Goal: Task Accomplishment & Management: Complete application form

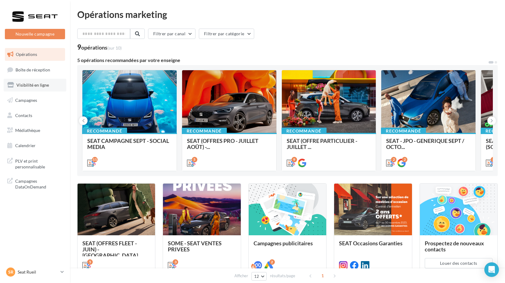
click at [29, 84] on span "Visibilité en ligne" at bounding box center [32, 84] width 33 height 5
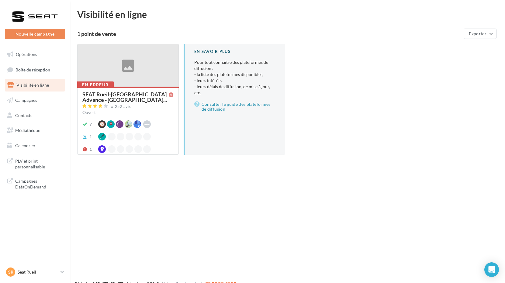
click at [143, 74] on div at bounding box center [128, 65] width 101 height 43
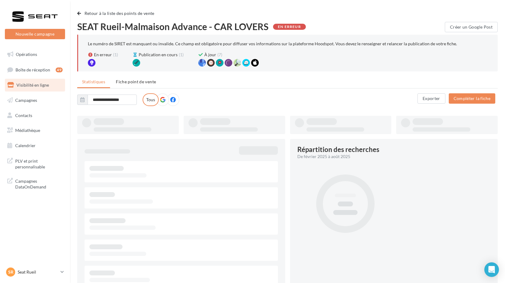
type input "**********"
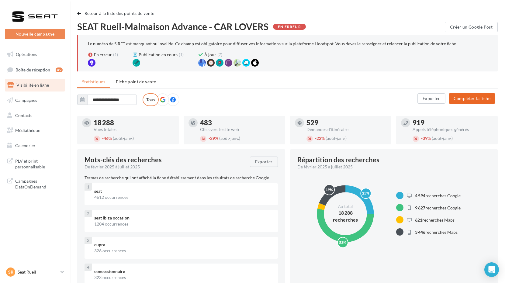
click at [481, 99] on button "Compléter la fiche" at bounding box center [472, 98] width 47 height 10
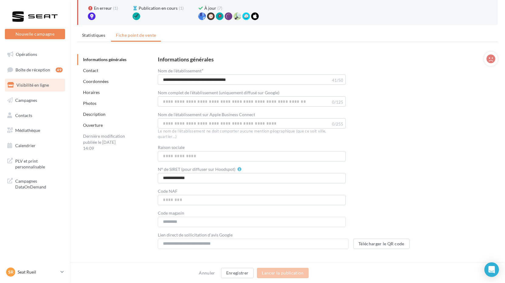
scroll to position [50, 0]
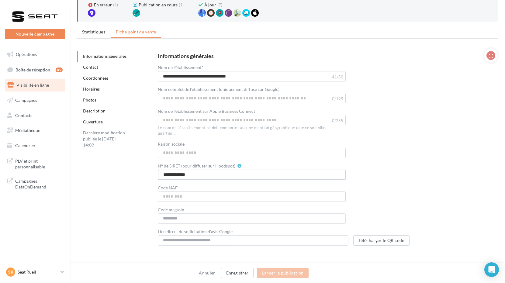
drag, startPoint x: 208, startPoint y: 171, endPoint x: 153, endPoint y: 169, distance: 55.1
click at [153, 169] on div "**********" at bounding box center [323, 149] width 350 height 202
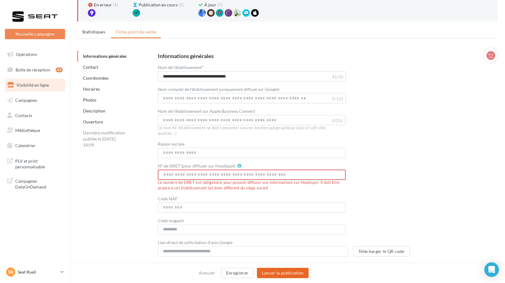
click at [277, 271] on button "Lancer la publication" at bounding box center [282, 273] width 51 height 10
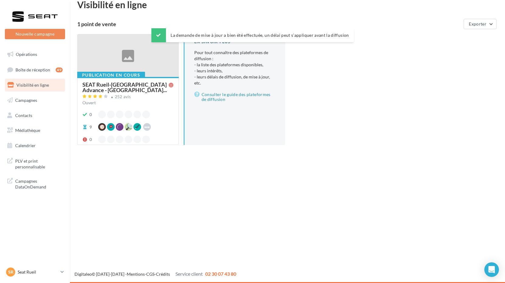
scroll to position [10, 0]
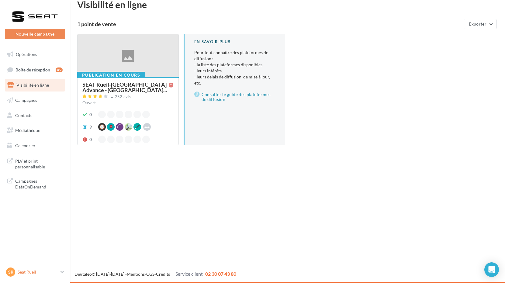
click at [36, 274] on p "Seat Rueil" at bounding box center [38, 272] width 40 height 6
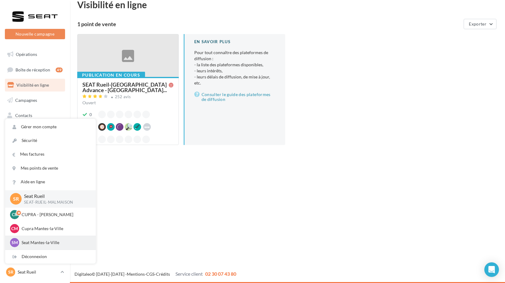
click at [51, 244] on p "Seat Mantes-la-Ville" at bounding box center [55, 243] width 67 height 6
